Goal: Find contact information: Find contact information

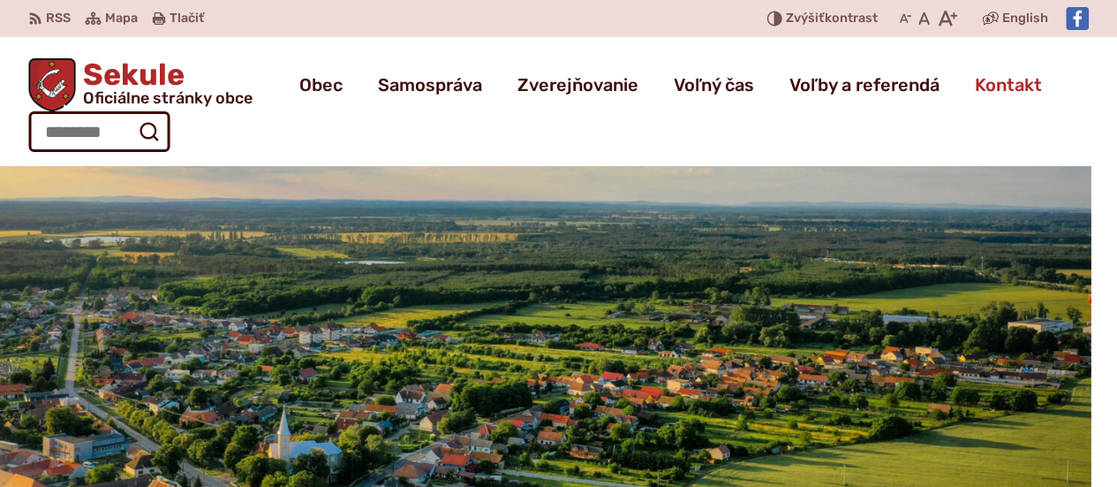
click at [999, 89] on span "Kontakt" at bounding box center [1008, 84] width 67 height 49
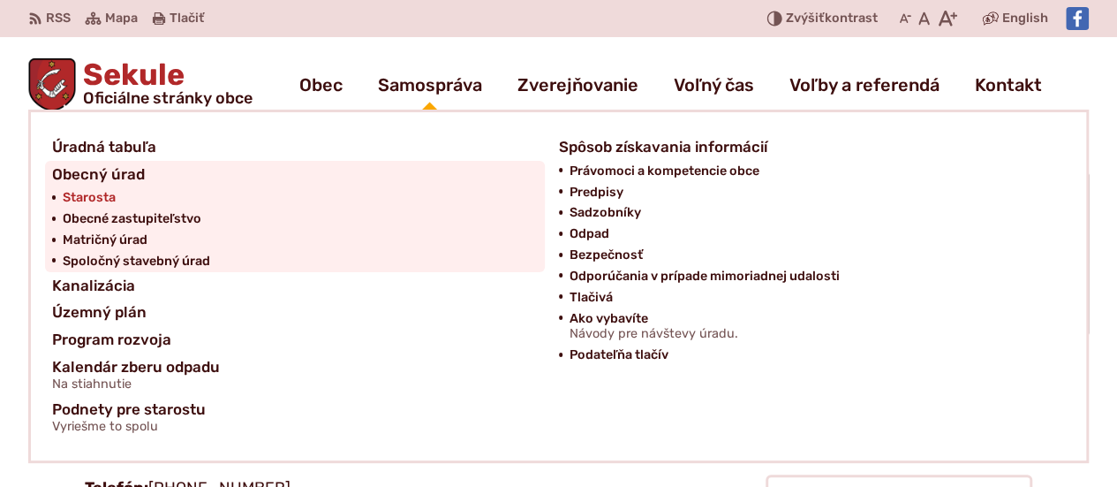
click at [85, 200] on span "Starosta" at bounding box center [89, 197] width 53 height 21
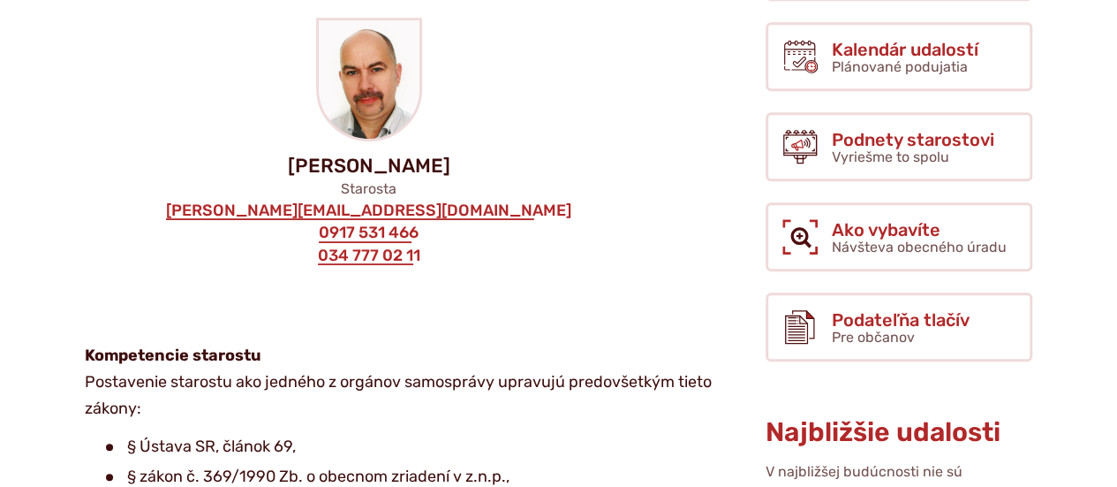
scroll to position [473, 0]
